Goal: Information Seeking & Learning: Find specific fact

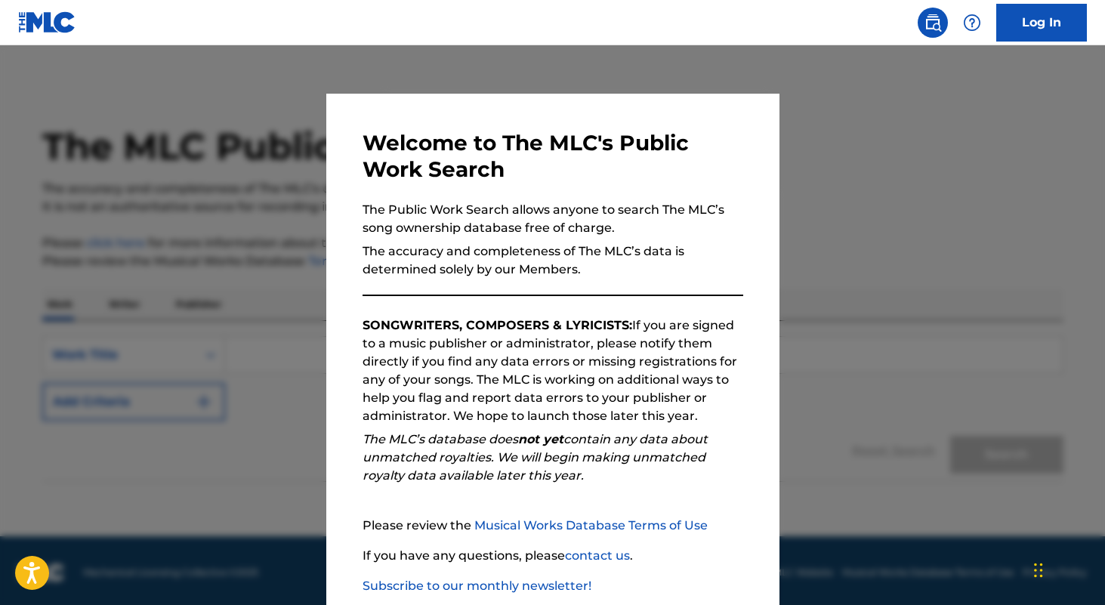
scroll to position [86, 0]
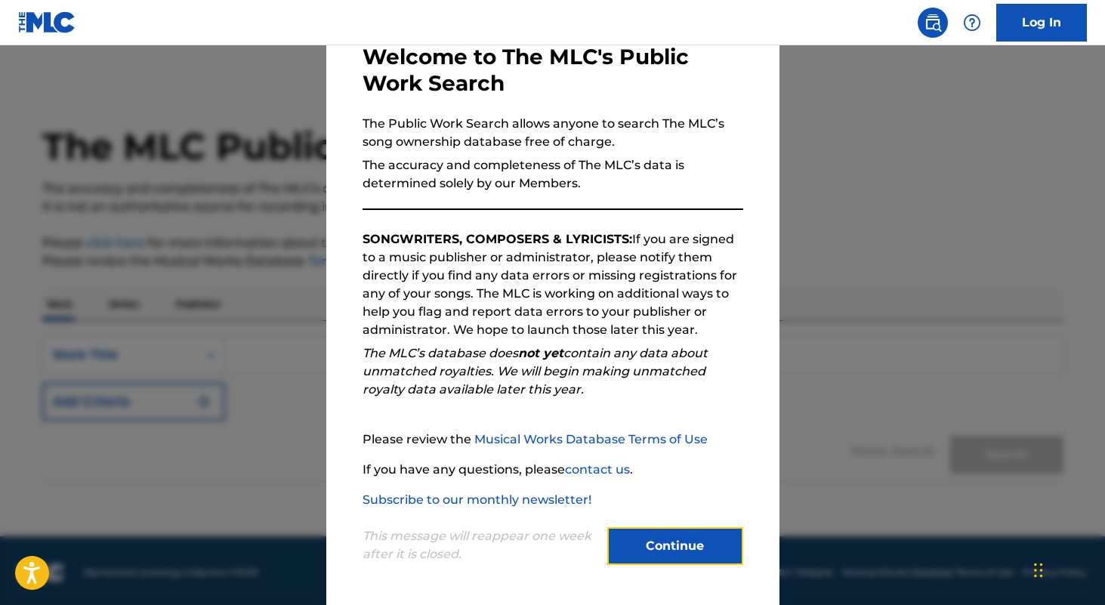
click at [655, 541] on button "Continue" at bounding box center [675, 546] width 136 height 38
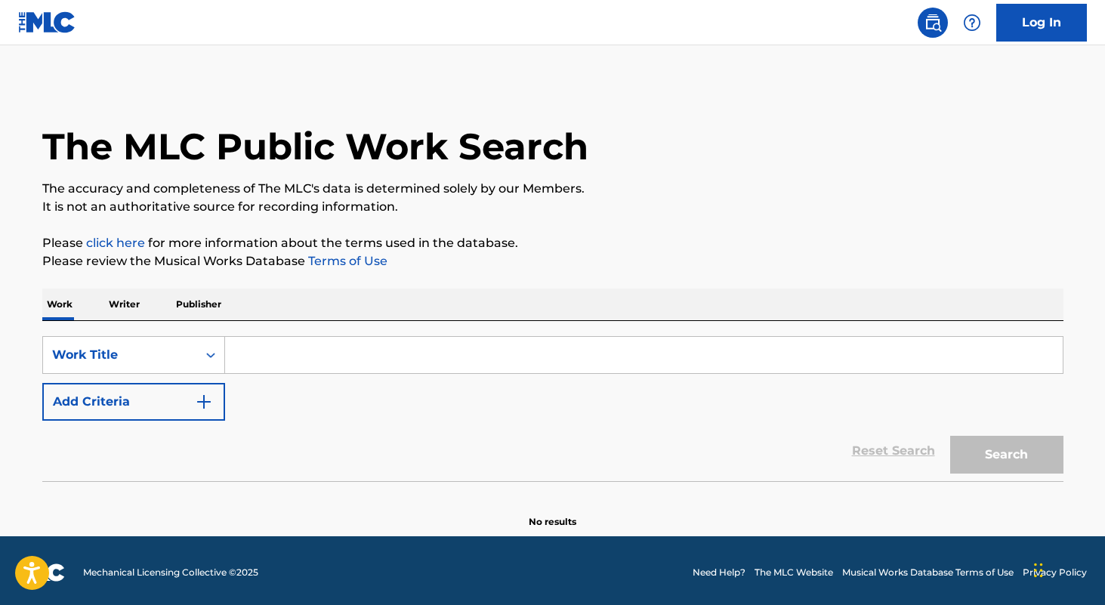
click at [301, 351] on input "Search Form" at bounding box center [643, 355] width 837 height 36
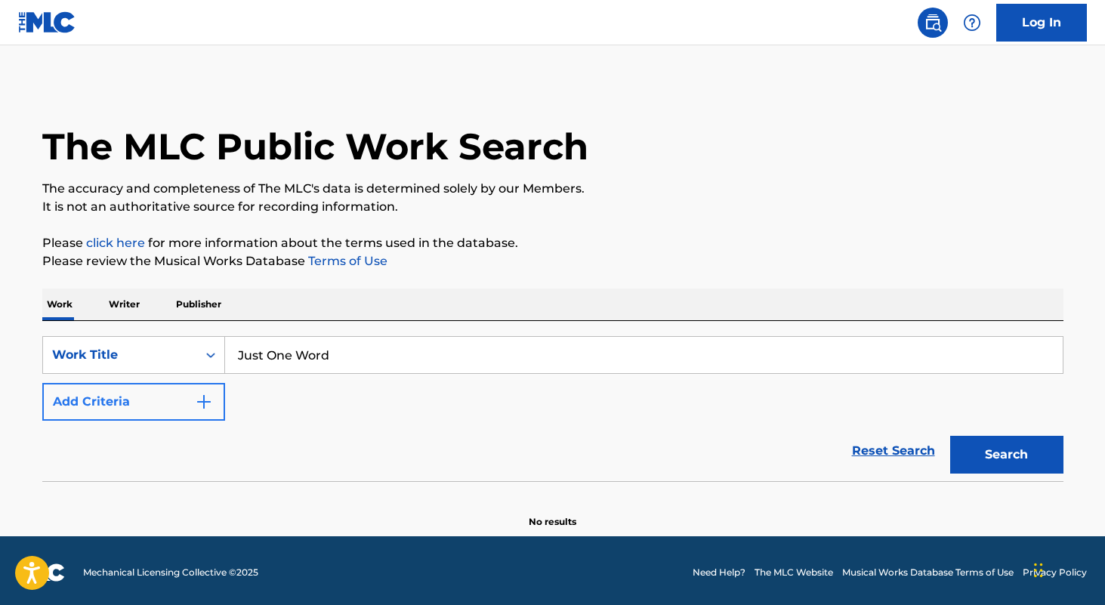
type input "Just One Word"
click at [207, 405] on img "Search Form" at bounding box center [204, 402] width 18 height 18
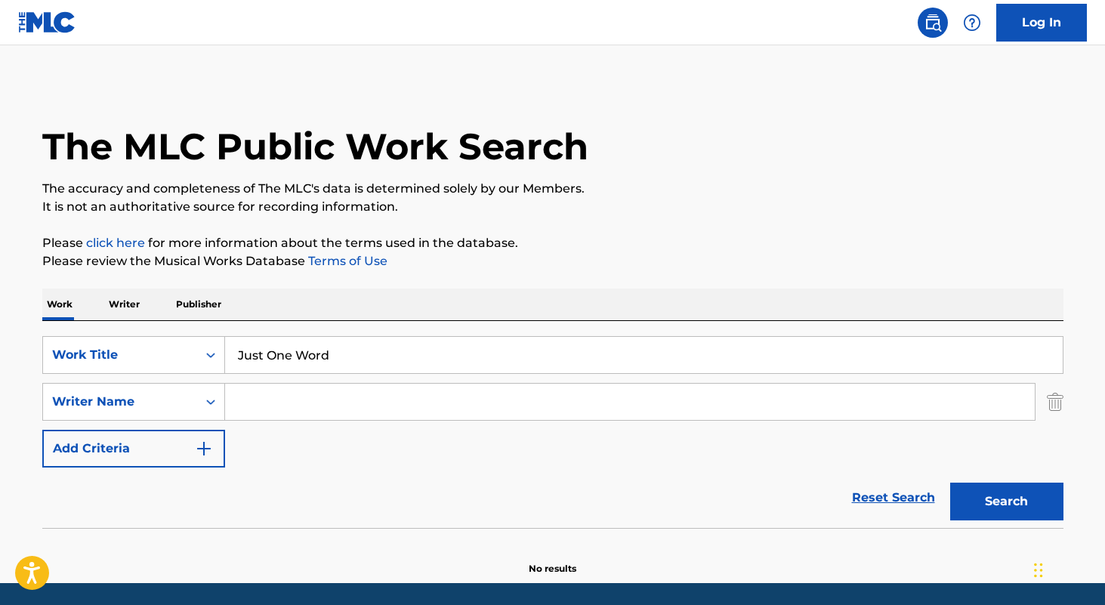
click at [264, 403] on input "Search Form" at bounding box center [629, 402] width 809 height 36
type input "[PERSON_NAME]"
click at [950, 482] on button "Search" at bounding box center [1006, 501] width 113 height 38
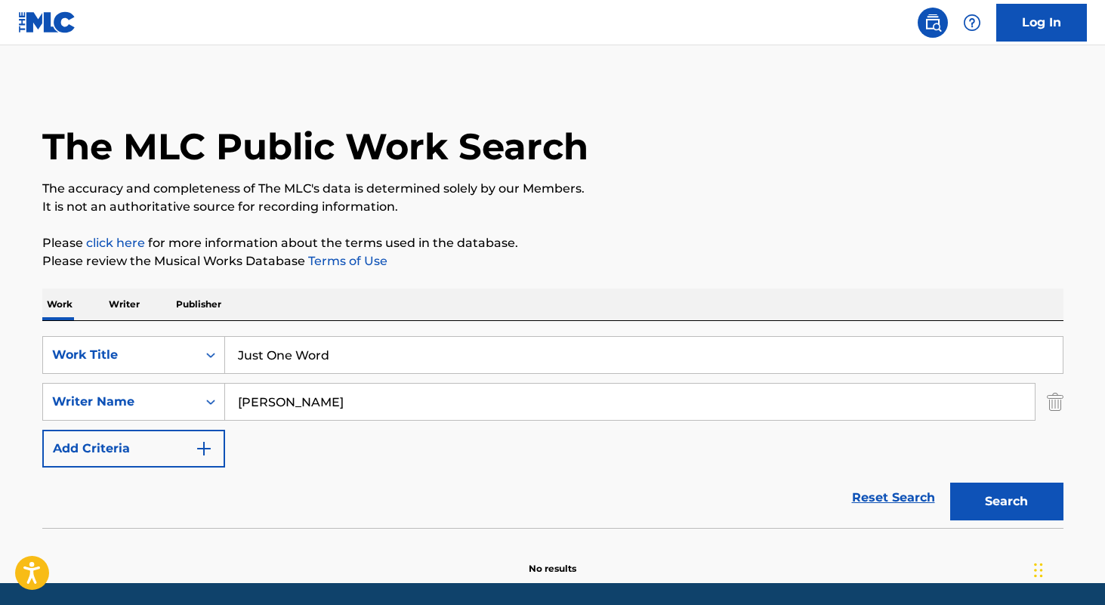
click at [950, 482] on button "Search" at bounding box center [1006, 501] width 113 height 38
click at [1051, 403] on div "SearchWithCriteria4403b1ea-e47a-4c1c-96b2-913eb98c1e0d Writer Name [PERSON_NAME]" at bounding box center [552, 402] width 1021 height 38
click at [1055, 405] on img "Search Form" at bounding box center [1055, 402] width 17 height 38
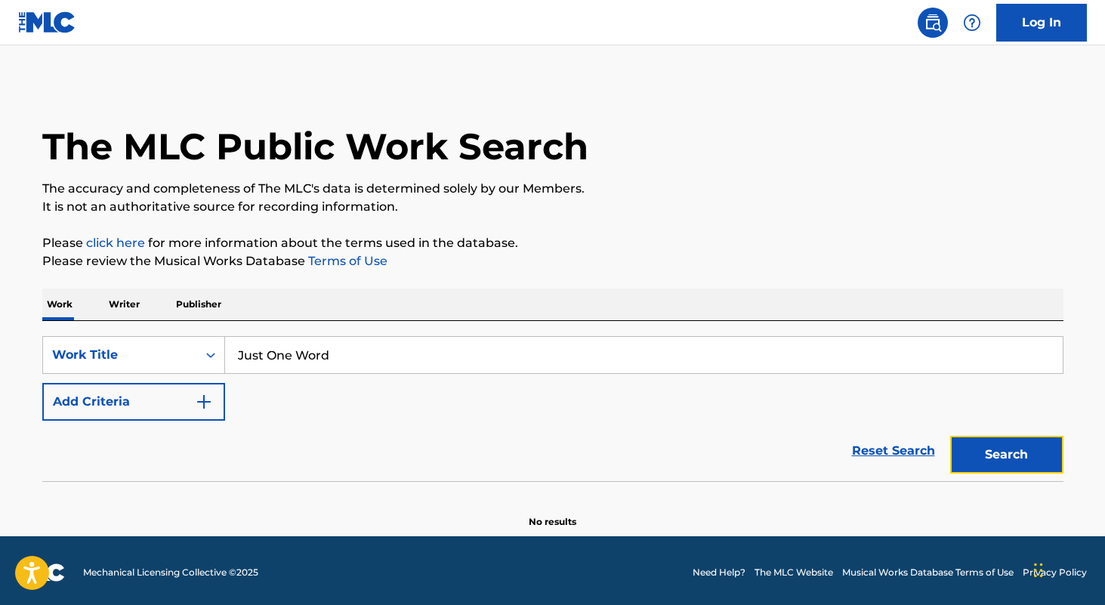
click at [1019, 447] on button "Search" at bounding box center [1006, 455] width 113 height 38
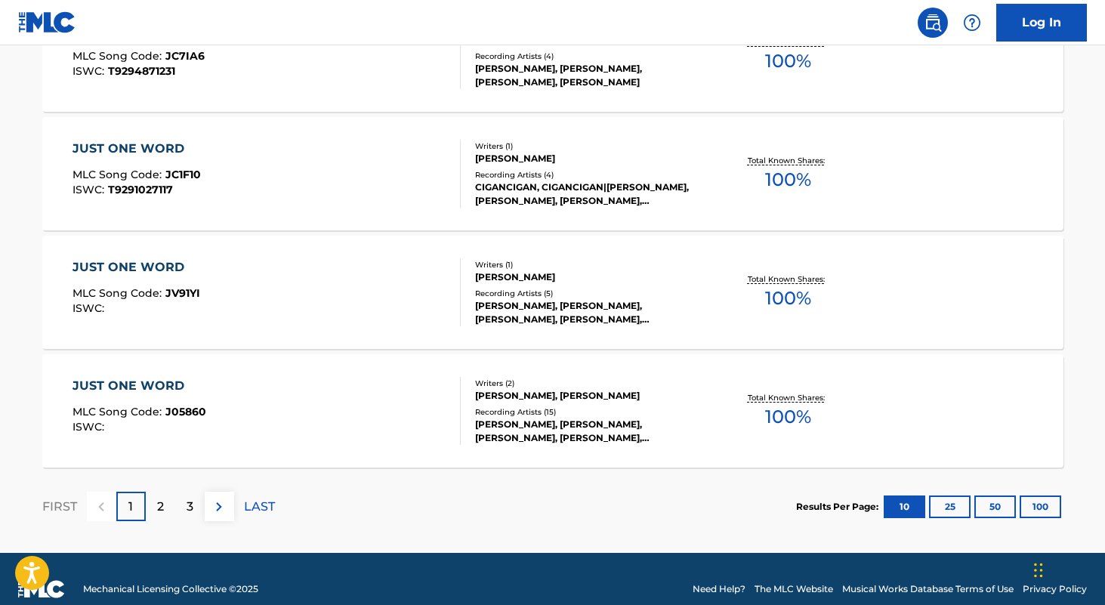
scroll to position [1244, 0]
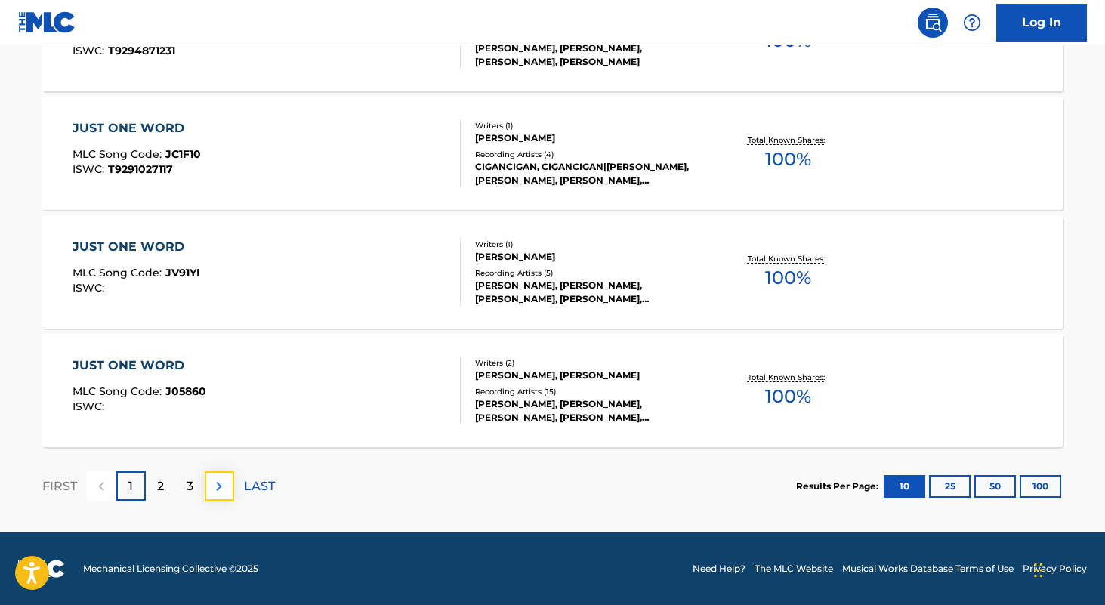
click at [222, 491] on img at bounding box center [219, 486] width 18 height 18
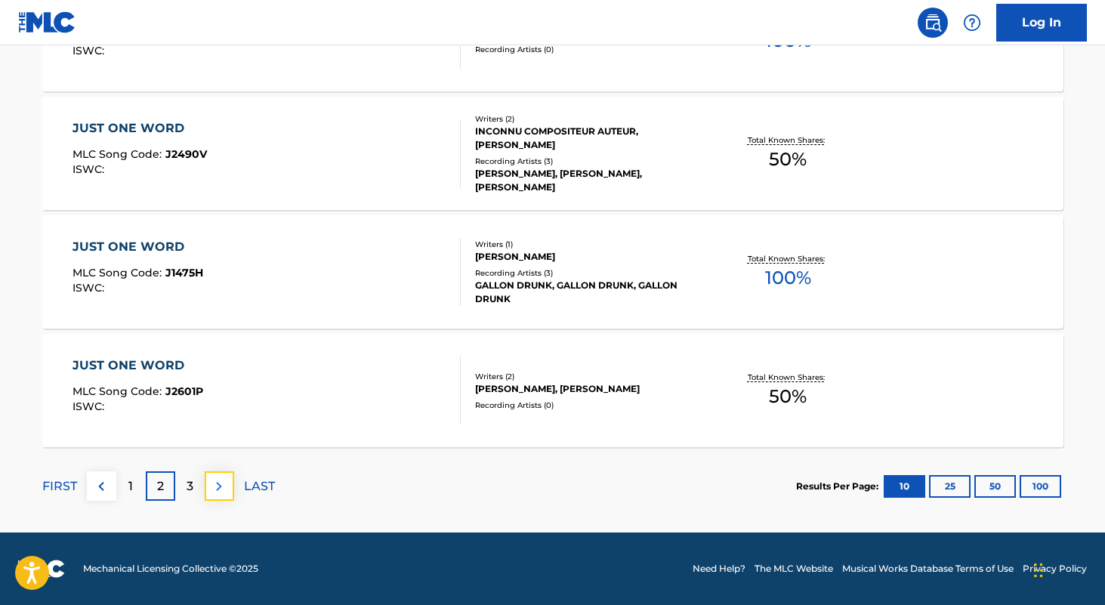
click at [220, 489] on img at bounding box center [219, 486] width 18 height 18
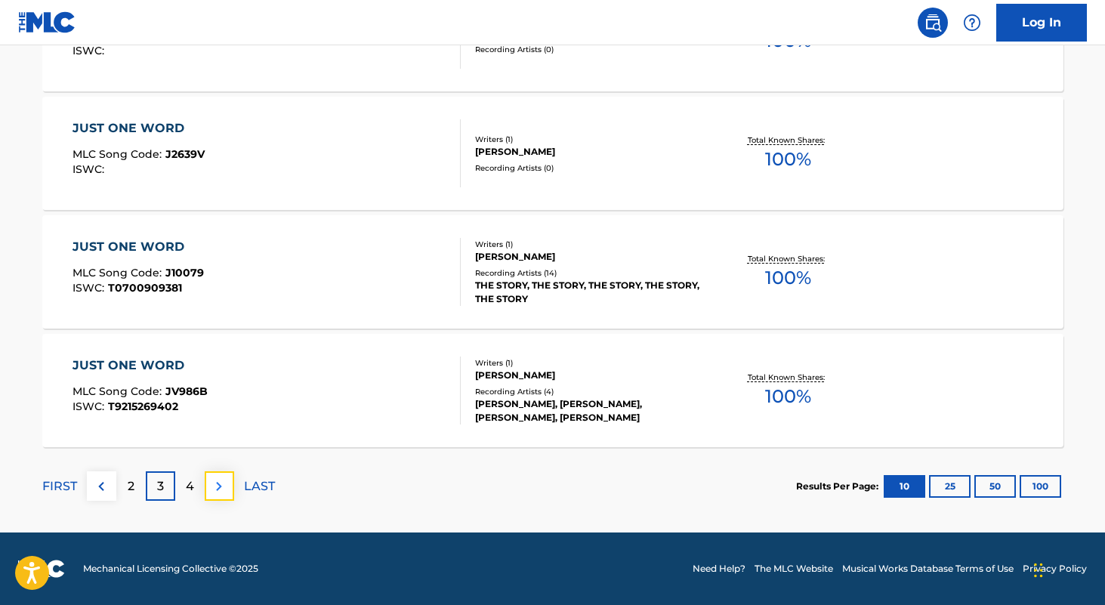
click at [223, 493] on img at bounding box center [219, 486] width 18 height 18
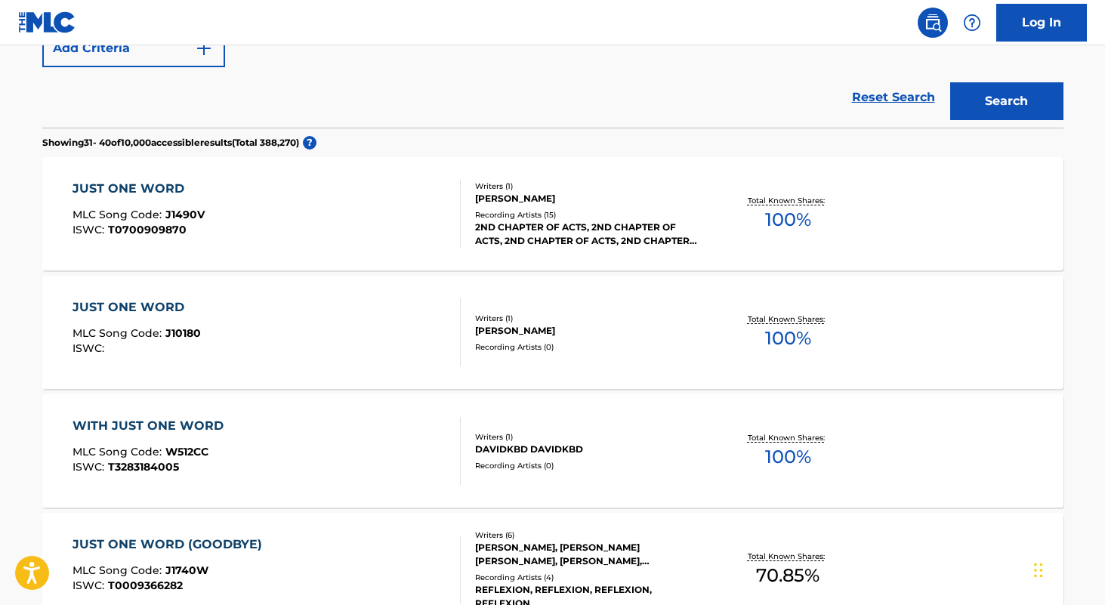
scroll to position [350, 0]
